Goal: Transaction & Acquisition: Subscribe to service/newsletter

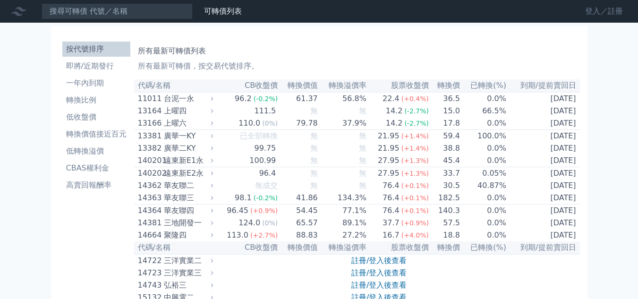
click at [595, 11] on link "登入／註冊" at bounding box center [604, 11] width 53 height 15
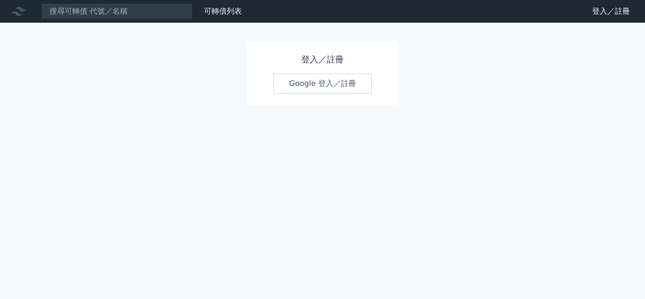
click at [324, 84] on link "Google 登入／註冊" at bounding box center [323, 84] width 98 height 20
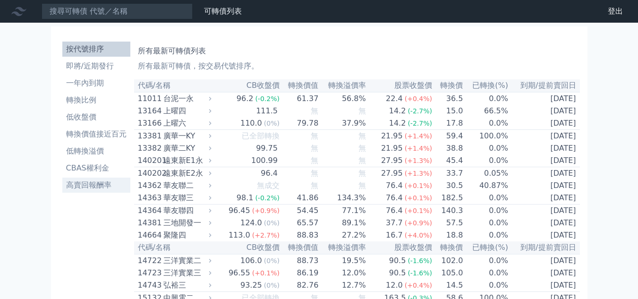
click at [93, 187] on li "高賣回報酬率" at bounding box center [96, 185] width 68 height 11
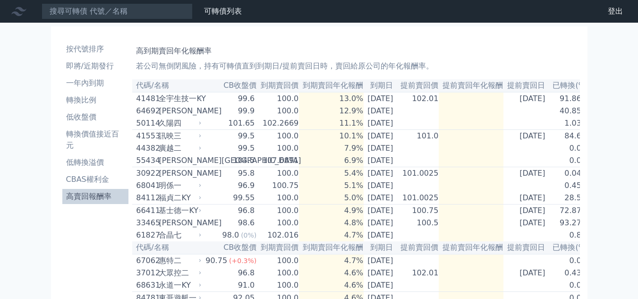
click at [88, 198] on li "高賣回報酬率" at bounding box center [95, 196] width 67 height 11
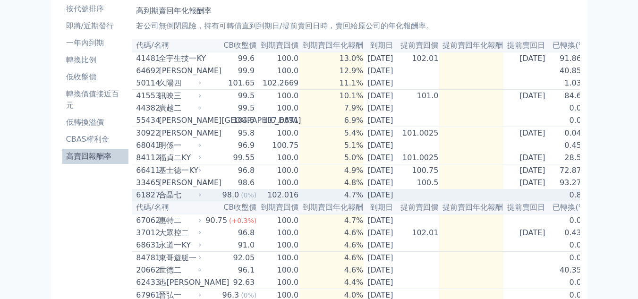
scroll to position [87, 0]
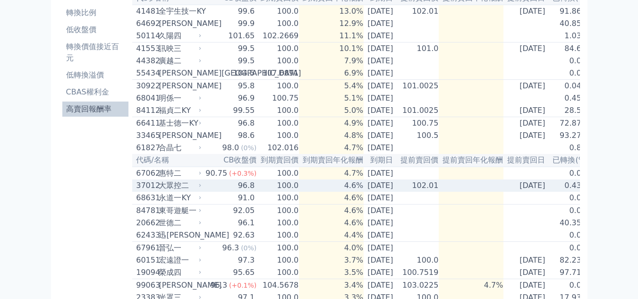
click at [199, 189] on icon at bounding box center [201, 186] width 6 height 6
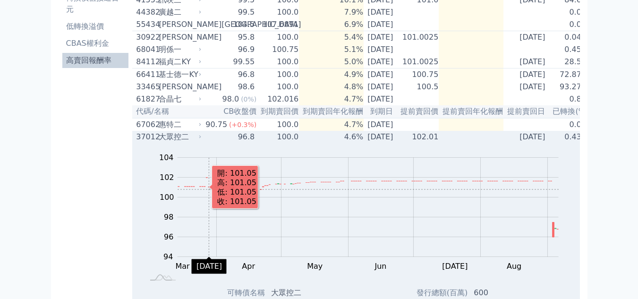
scroll to position [135, 0]
